Goal: Information Seeking & Learning: Learn about a topic

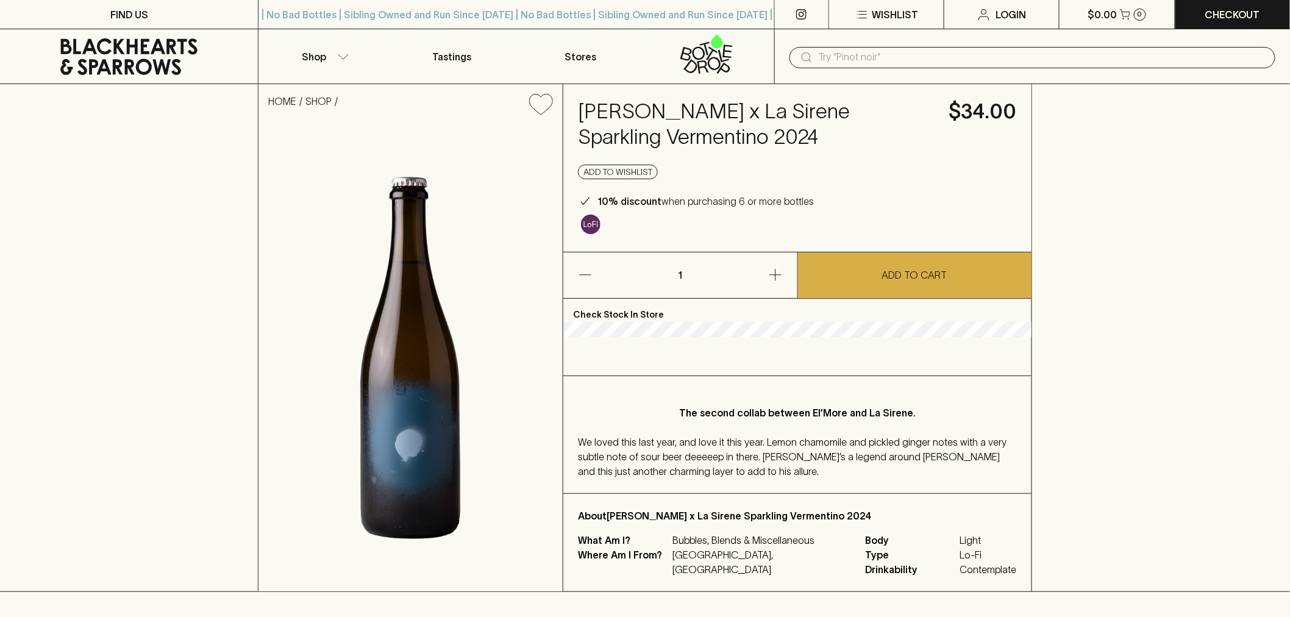
click at [783, 425] on div "The second collab between El’More and La Sirene. We loved this last year, and l…" at bounding box center [797, 434] width 468 height 117
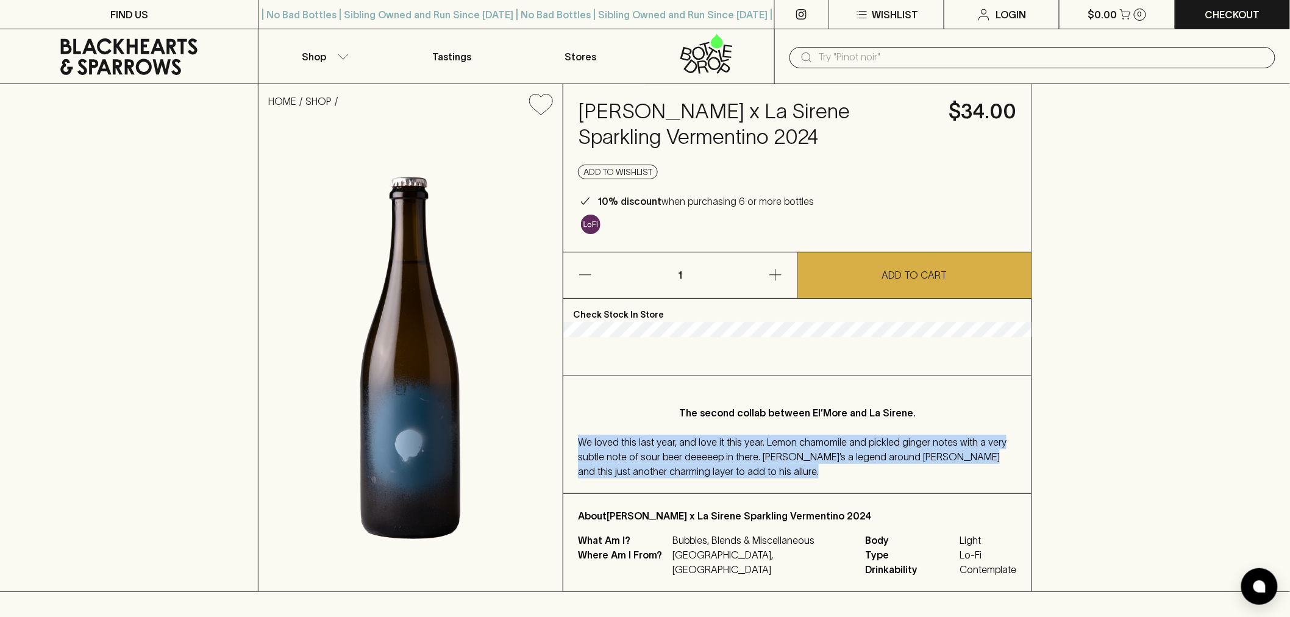
drag, startPoint x: 0, startPoint y: 0, endPoint x: 792, endPoint y: 449, distance: 910.9
click at [792, 449] on div "The second collab between El’More and La Sirene. We loved this last year, and l…" at bounding box center [797, 434] width 468 height 117
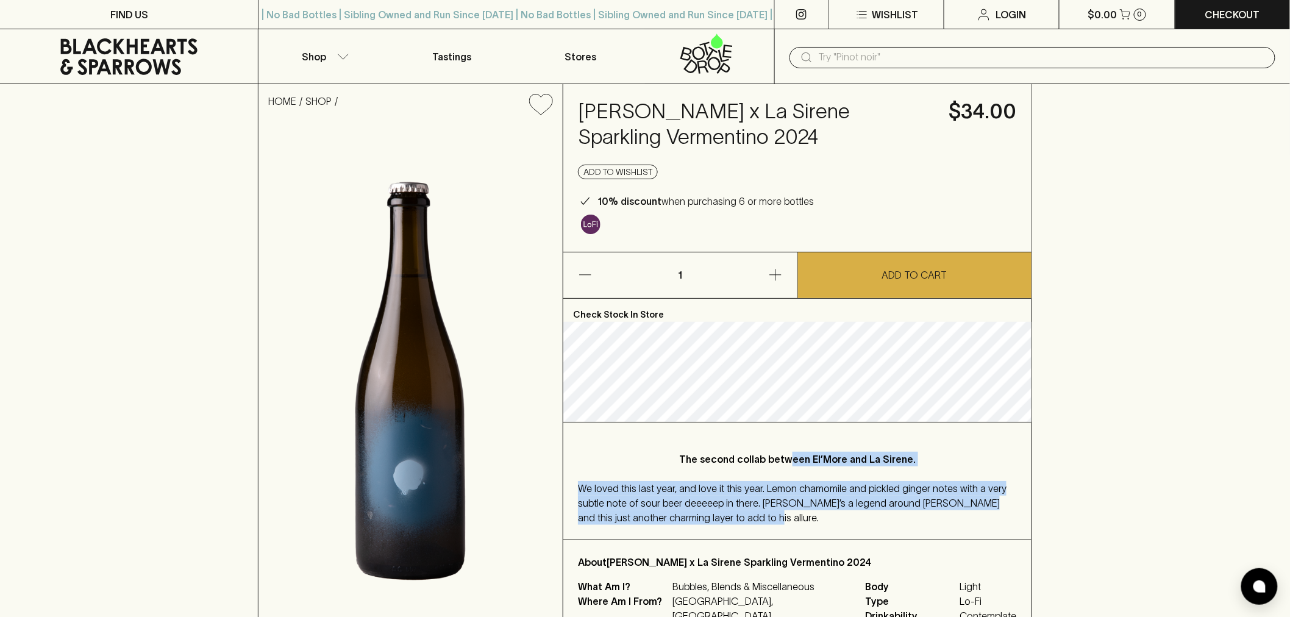
drag, startPoint x: 791, startPoint y: 435, endPoint x: 782, endPoint y: 522, distance: 87.6
click at [782, 524] on div "The second collab between El’More and La Sirene. We loved this last year, and l…" at bounding box center [797, 480] width 468 height 117
click at [780, 514] on div "We loved this last year, and love it this year. Lemon chamomile and pickled gin…" at bounding box center [797, 503] width 439 height 44
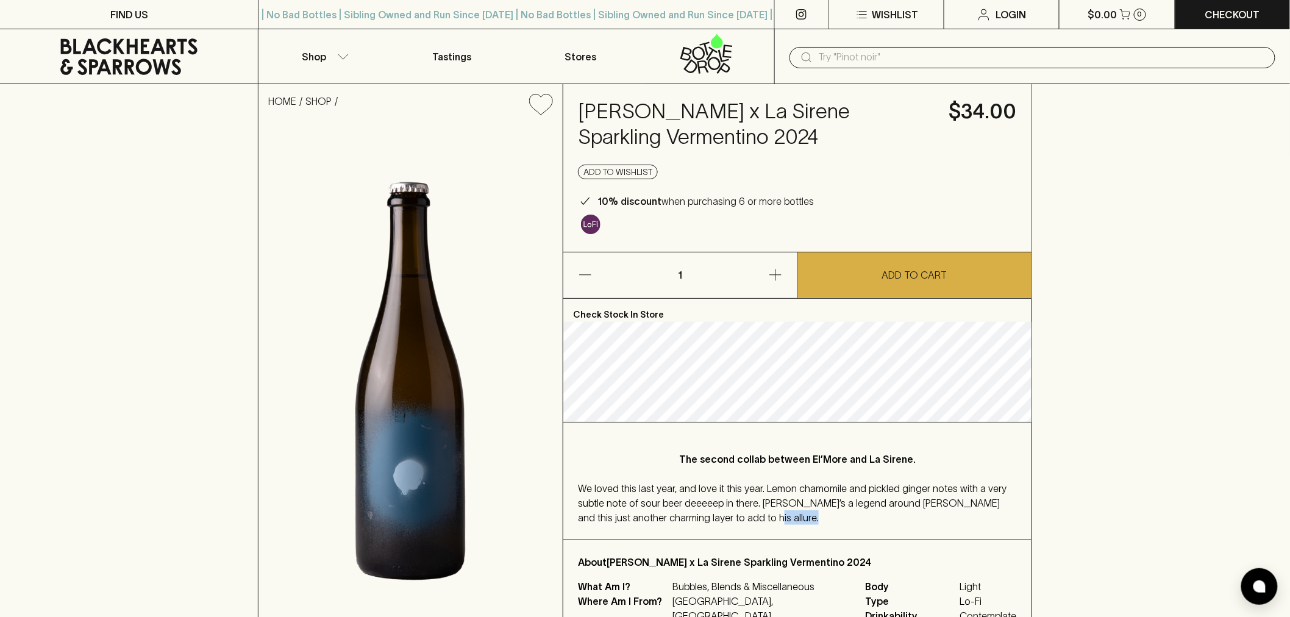
click at [780, 514] on div "We loved this last year, and love it this year. Lemon chamomile and pickled gin…" at bounding box center [797, 503] width 439 height 44
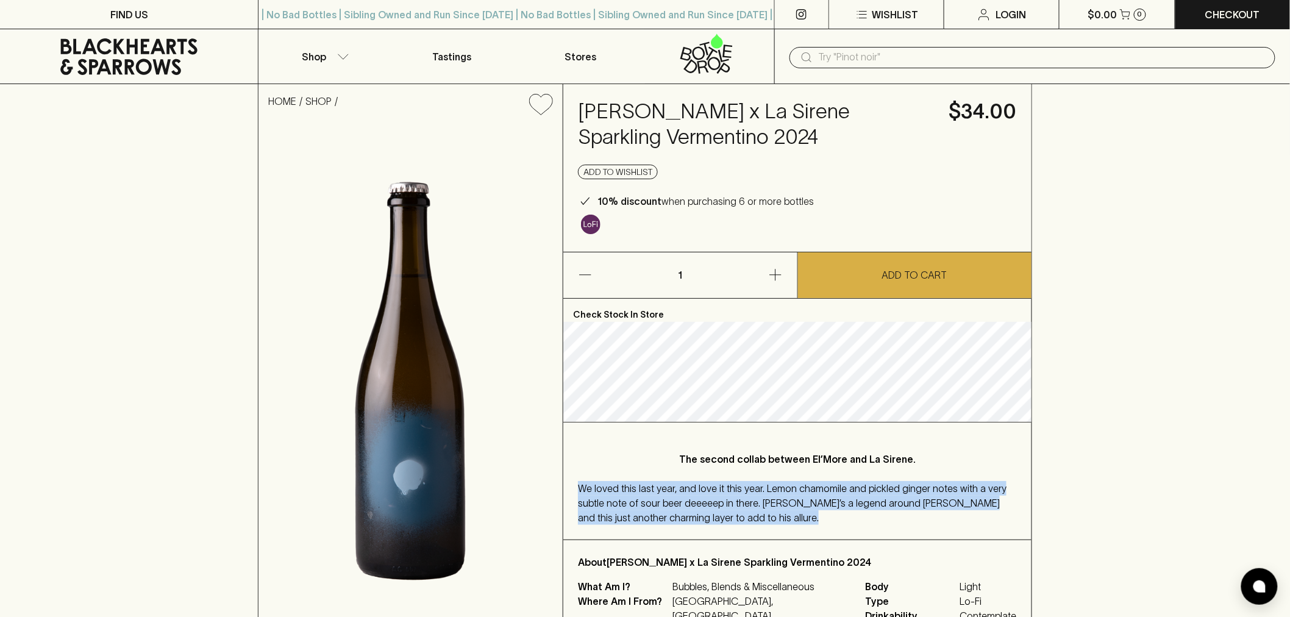
click at [780, 520] on div "We loved this last year, and love it this year. Lemon chamomile and pickled gin…" at bounding box center [797, 503] width 439 height 44
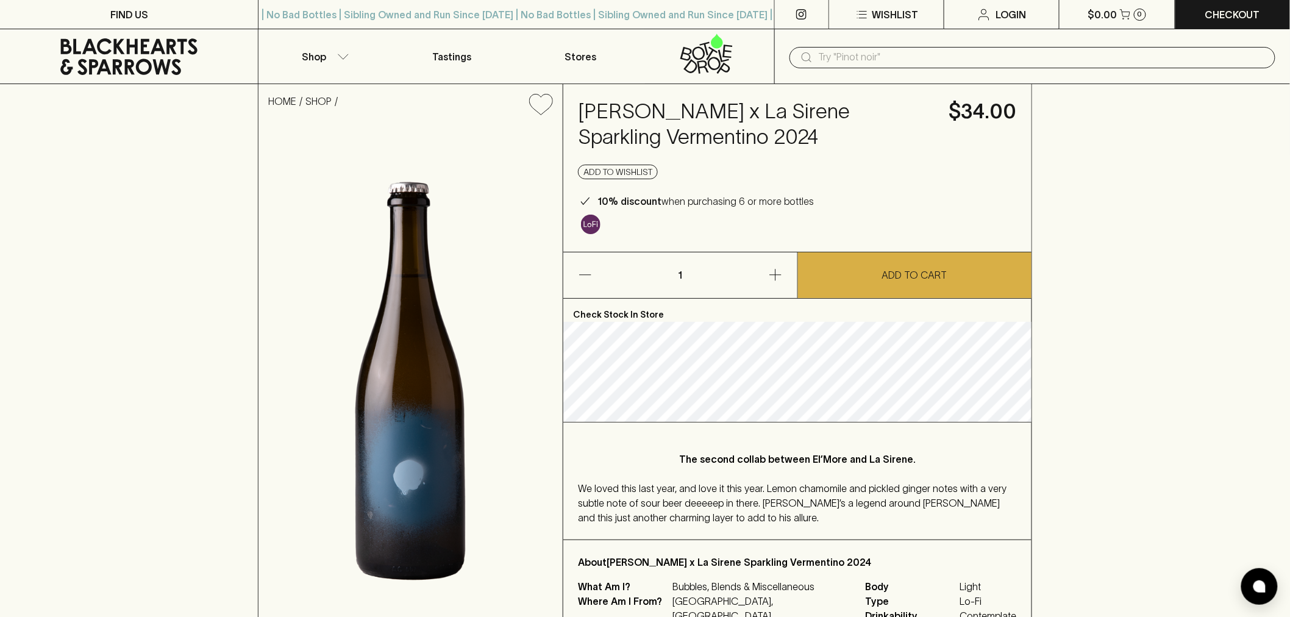
click at [782, 521] on div "We loved this last year, and love it this year. Lemon chamomile and pickled gin…" at bounding box center [797, 503] width 439 height 44
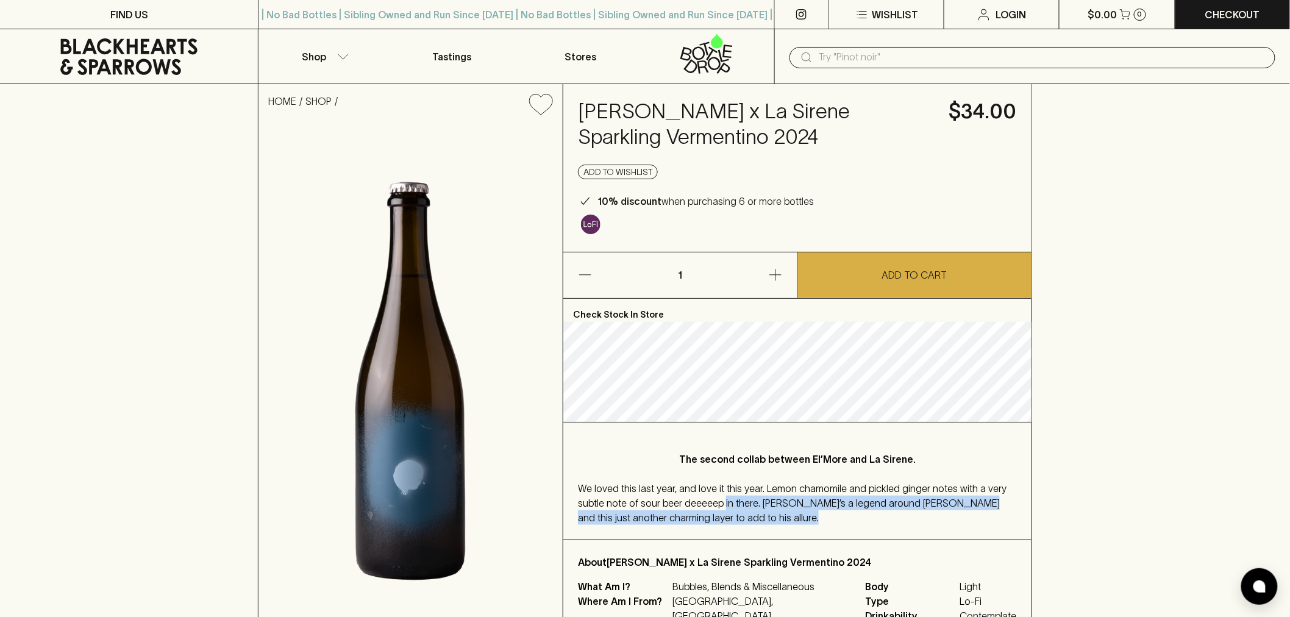
drag, startPoint x: 783, startPoint y: 521, endPoint x: 716, endPoint y: 498, distance: 70.2
click at [718, 502] on div "We loved this last year, and love it this year. Lemon chamomile and pickled gin…" at bounding box center [797, 503] width 439 height 44
click at [716, 498] on span "We loved this last year, and love it this year. Lemon chamomile and pickled gin…" at bounding box center [792, 503] width 429 height 40
drag, startPoint x: 716, startPoint y: 498, endPoint x: 724, endPoint y: 516, distance: 19.4
click at [724, 516] on div "We loved this last year, and love it this year. Lemon chamomile and pickled gin…" at bounding box center [797, 503] width 439 height 44
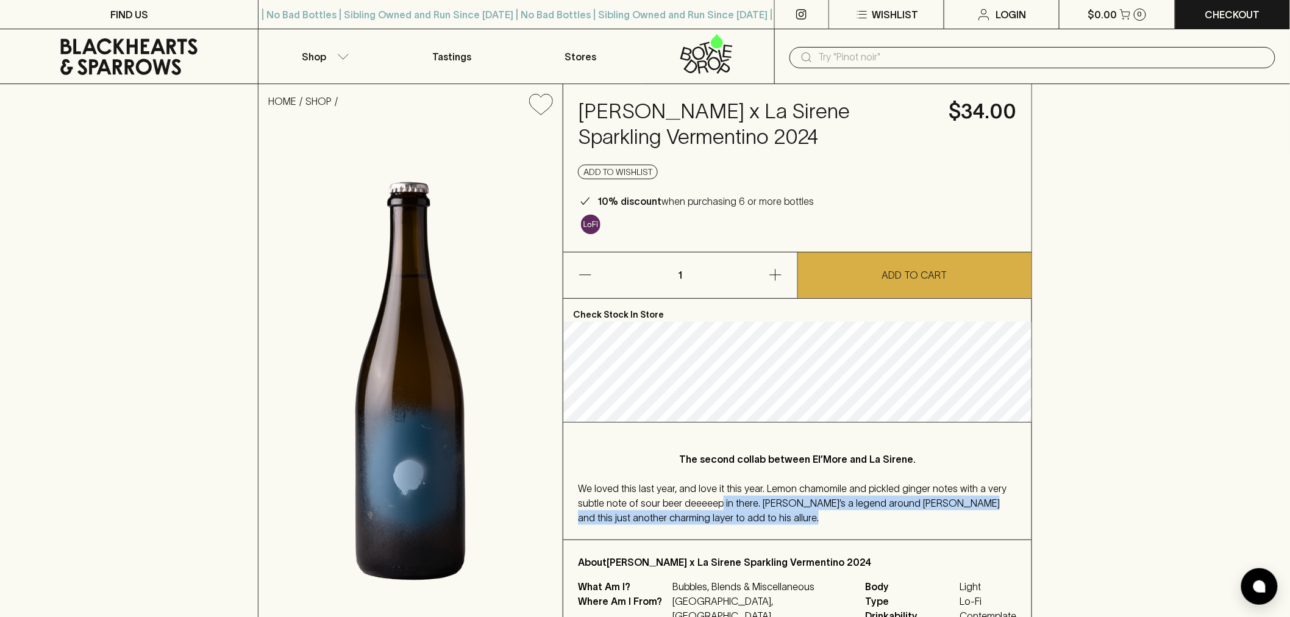
click at [724, 516] on div "We loved this last year, and love it this year. Lemon chamomile and pickled gin…" at bounding box center [797, 503] width 439 height 44
drag, startPoint x: 724, startPoint y: 516, endPoint x: 715, endPoint y: 486, distance: 31.2
click at [715, 486] on div "We loved this last year, and love it this year. Lemon chamomile and pickled gin…" at bounding box center [797, 503] width 439 height 44
click at [714, 484] on span "We loved this last year, and love it this year. Lemon chamomile and pickled gin…" at bounding box center [792, 503] width 429 height 40
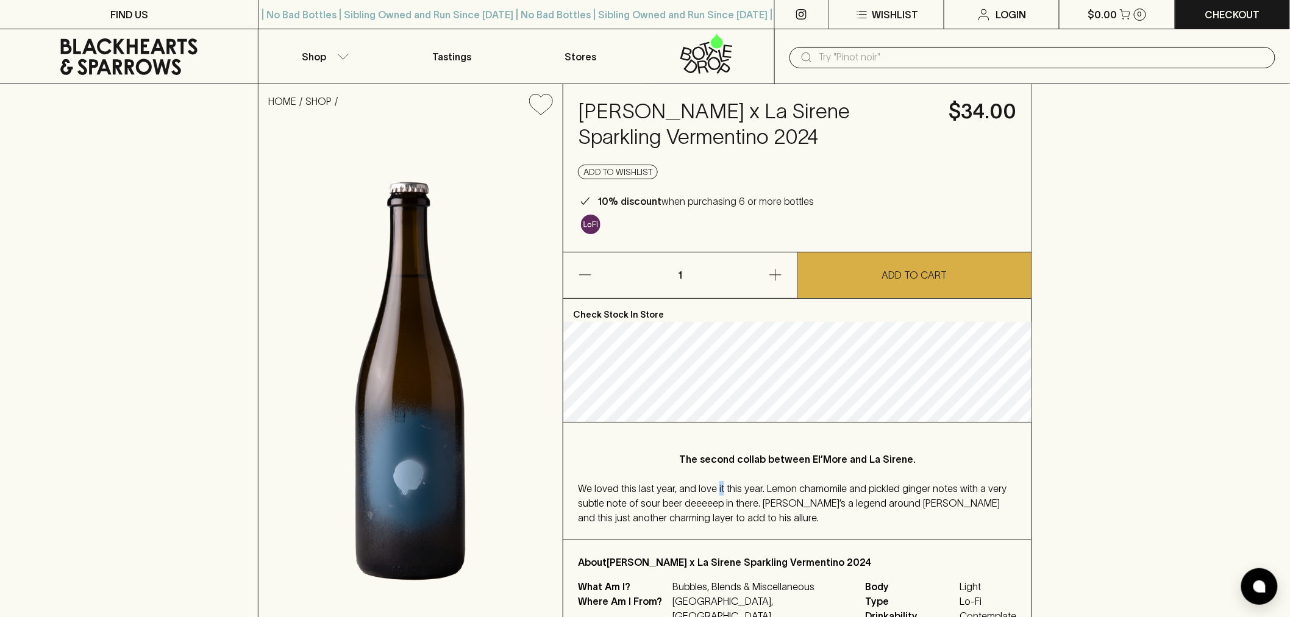
click at [714, 485] on span "We loved this last year, and love it this year. Lemon chamomile and pickled gin…" at bounding box center [792, 503] width 429 height 40
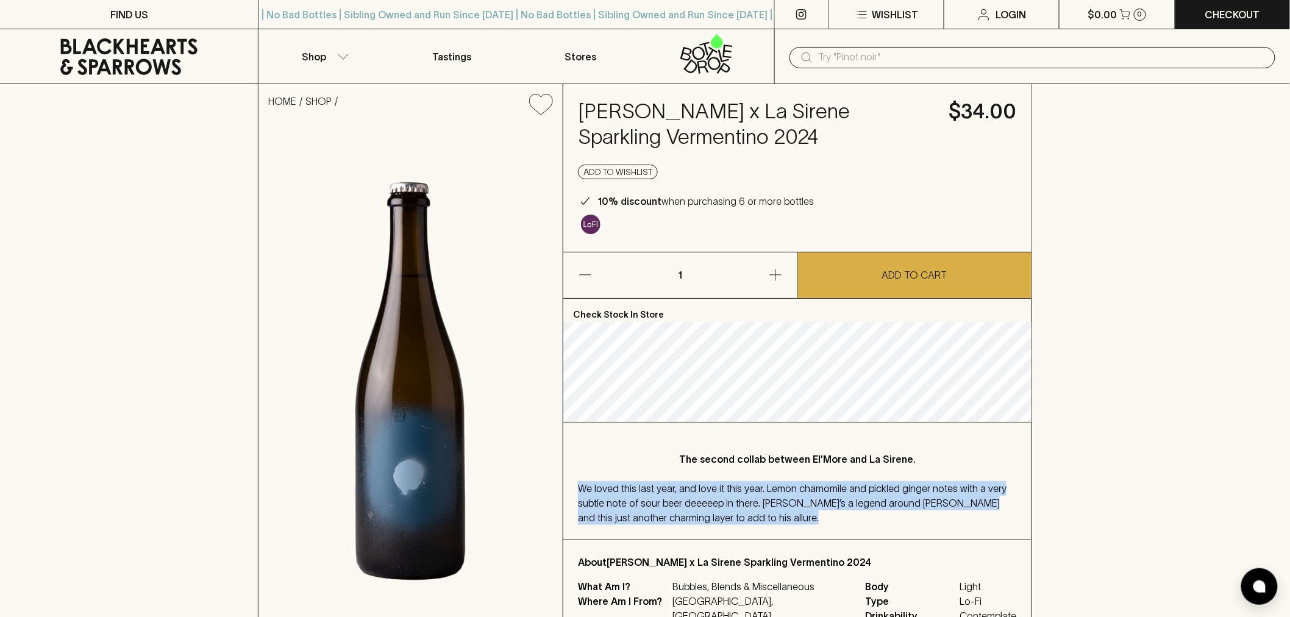
drag, startPoint x: 714, startPoint y: 485, endPoint x: 722, endPoint y: 499, distance: 15.8
click at [722, 499] on span "We loved this last year, and love it this year. Lemon chamomile and pickled gin…" at bounding box center [792, 503] width 429 height 40
click at [722, 503] on span "We loved this last year, and love it this year. Lemon chamomile and pickled gin…" at bounding box center [792, 503] width 429 height 40
drag, startPoint x: 724, startPoint y: 507, endPoint x: 727, endPoint y: 522, distance: 14.9
click at [727, 522] on div "We loved this last year, and love it this year. Lemon chamomile and pickled gin…" at bounding box center [797, 503] width 439 height 44
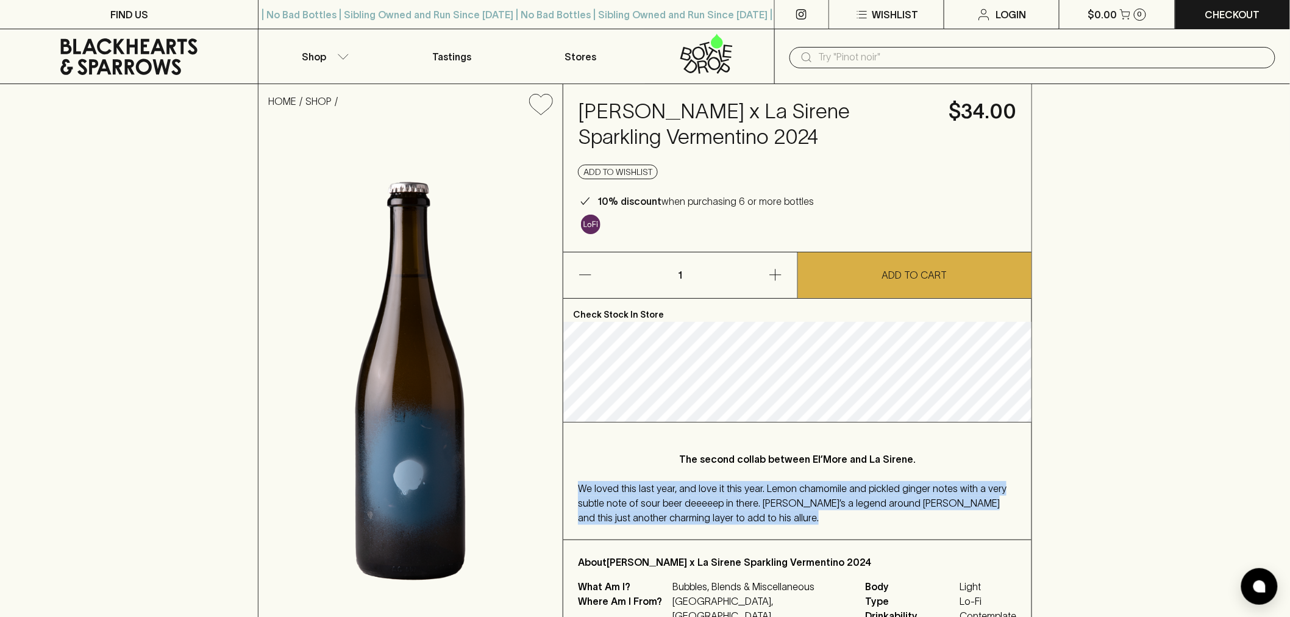
click at [727, 522] on div "We loved this last year, and love it this year. Lemon chamomile and pickled gin…" at bounding box center [797, 503] width 439 height 44
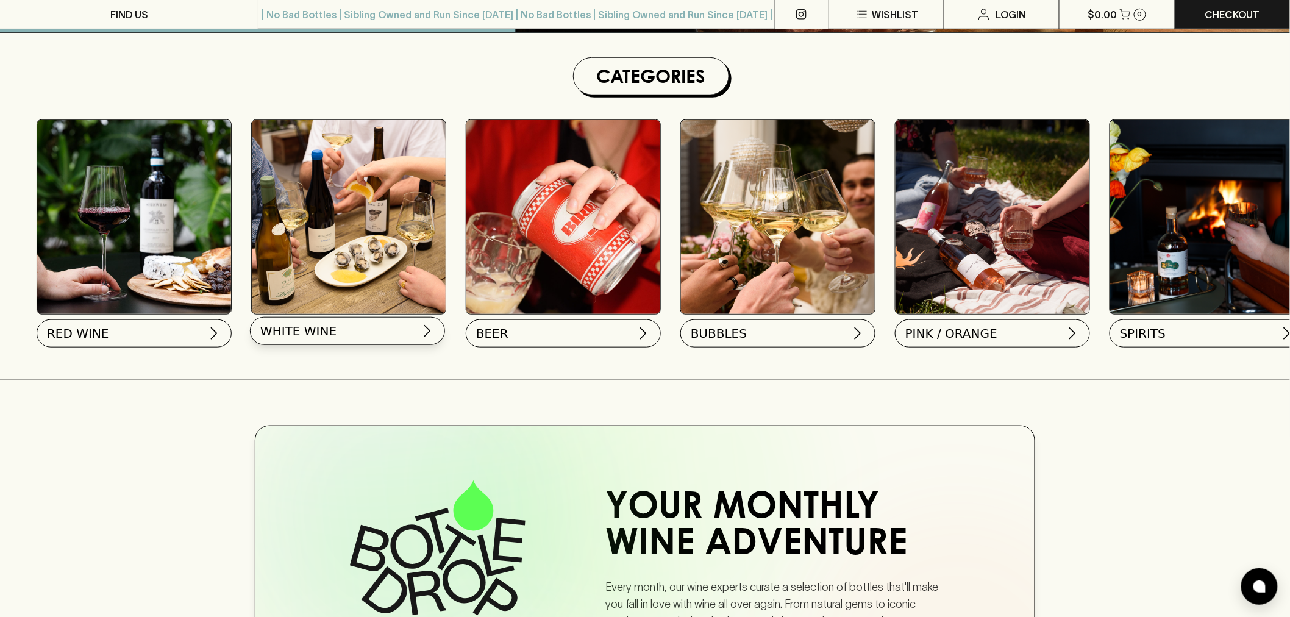
click at [393, 330] on button "WHITE WINE" at bounding box center [347, 331] width 195 height 28
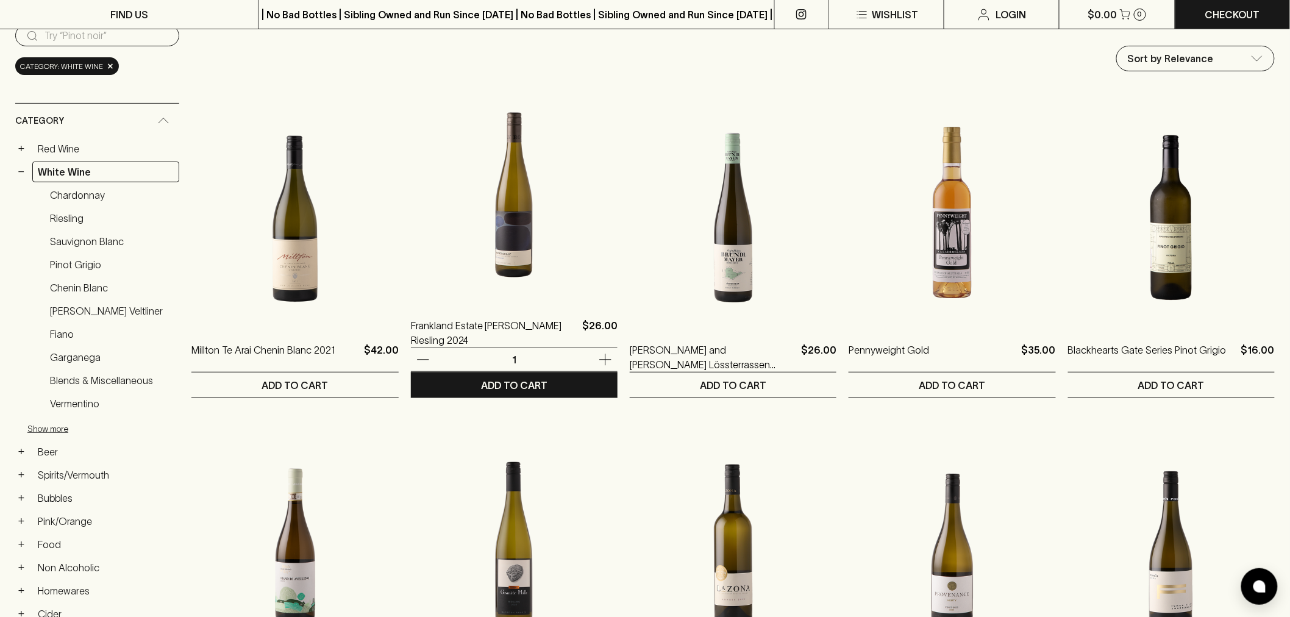
scroll to position [135, 0]
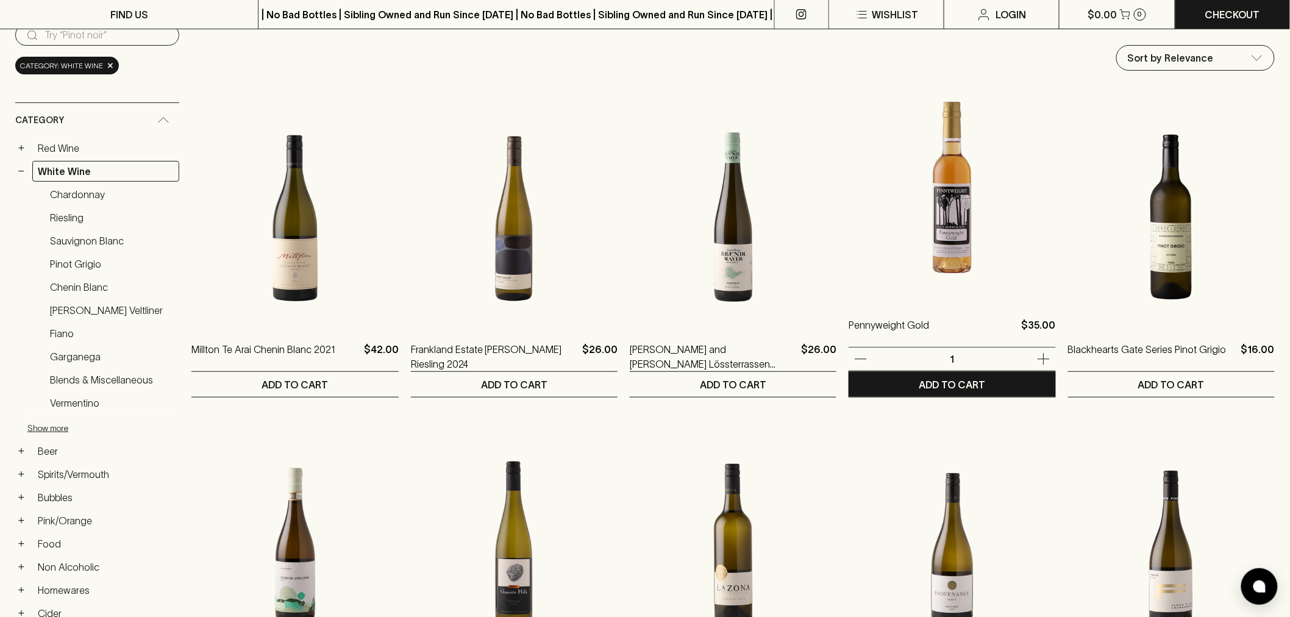
click at [939, 229] on img at bounding box center [951, 192] width 207 height 213
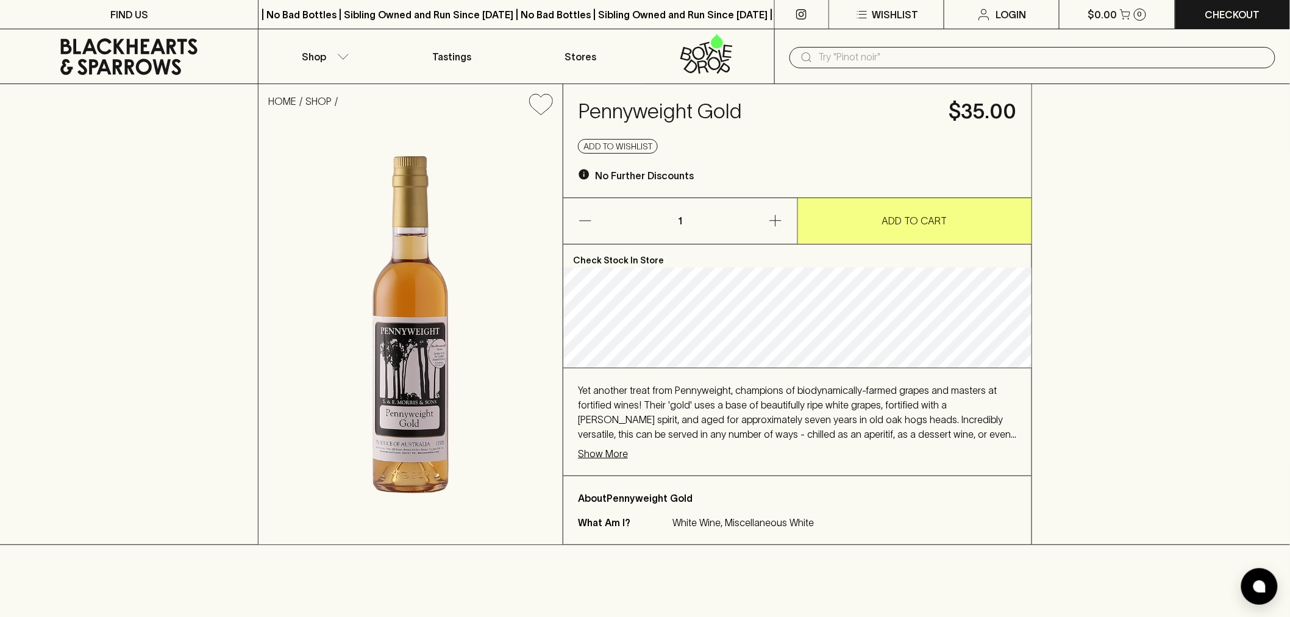
click at [608, 456] on p "Show More" at bounding box center [603, 453] width 50 height 15
